Goal: Find specific page/section: Find specific page/section

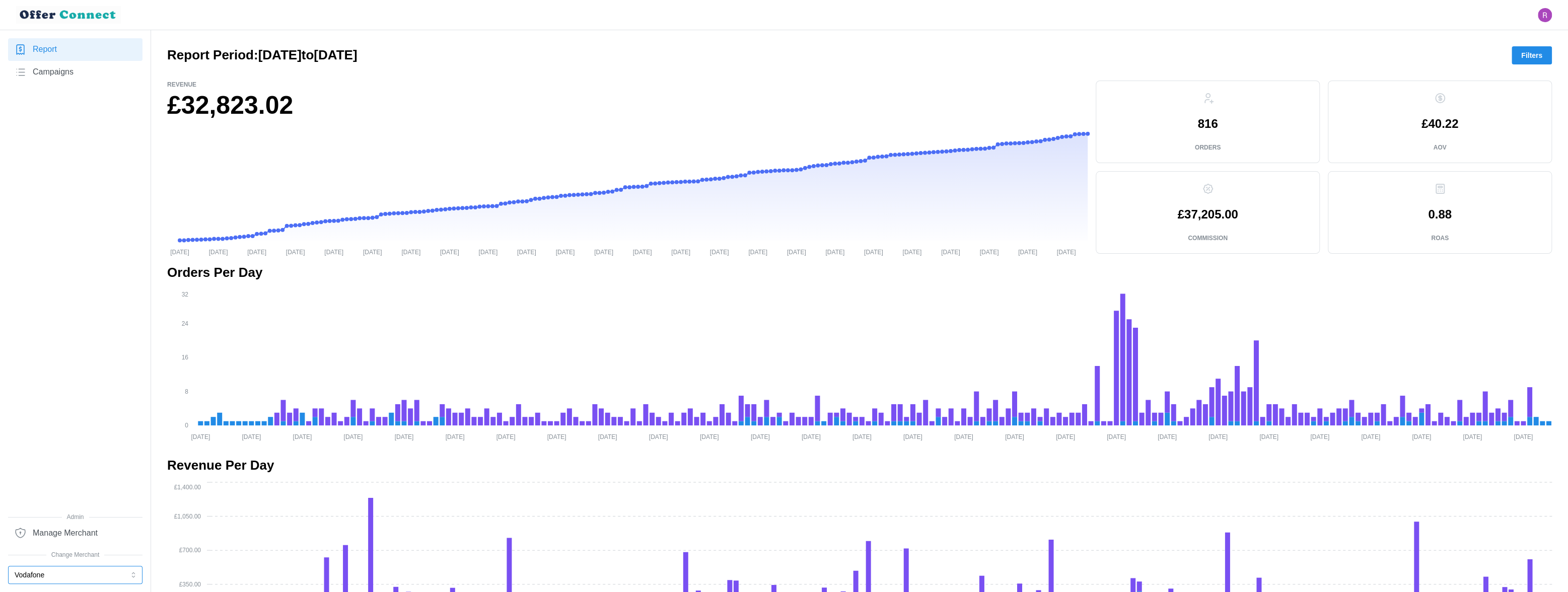
click at [53, 582] on button "Vodafone" at bounding box center [75, 575] width 135 height 18
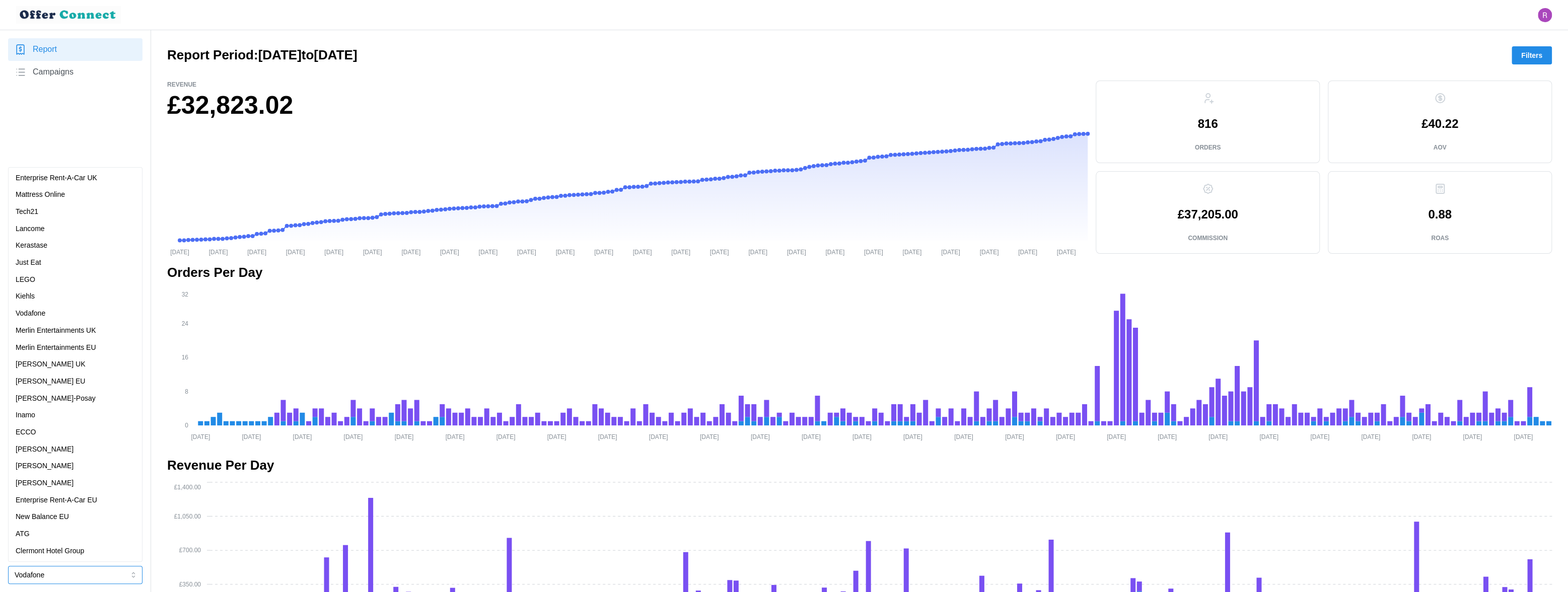
click at [60, 483] on p "[PERSON_NAME]" at bounding box center [44, 483] width 58 height 11
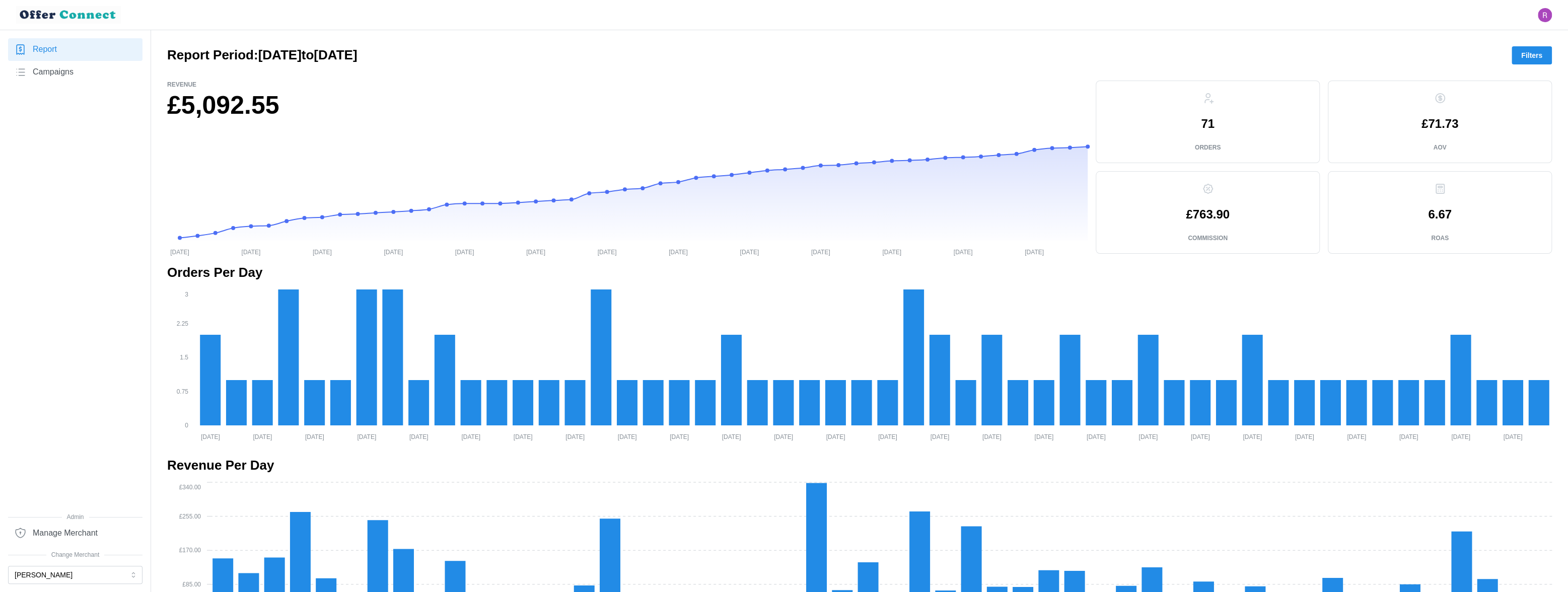
click at [71, 66] on span "Campaigns" at bounding box center [53, 72] width 41 height 13
